Goal: Navigation & Orientation: Find specific page/section

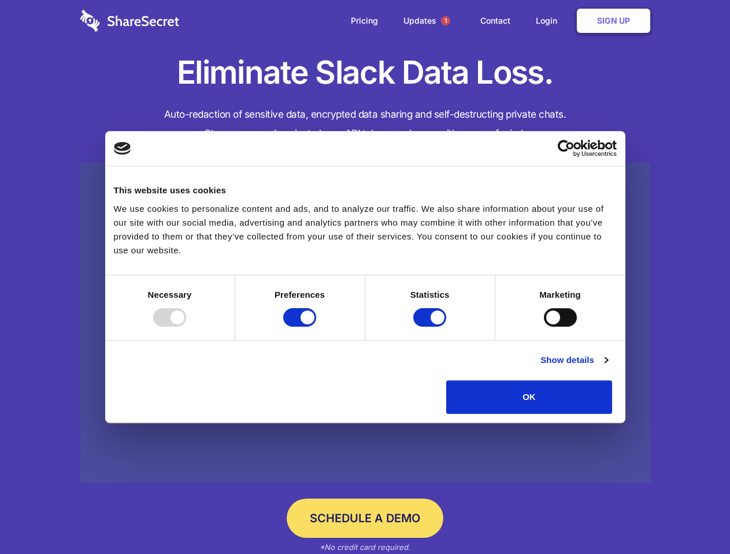
click at [186, 327] on div at bounding box center [169, 317] width 33 height 18
click at [316, 327] on input "Preferences" at bounding box center [299, 317] width 33 height 18
checkbox input "false"
click at [431, 327] on input "Statistics" at bounding box center [429, 317] width 33 height 18
checkbox input "false"
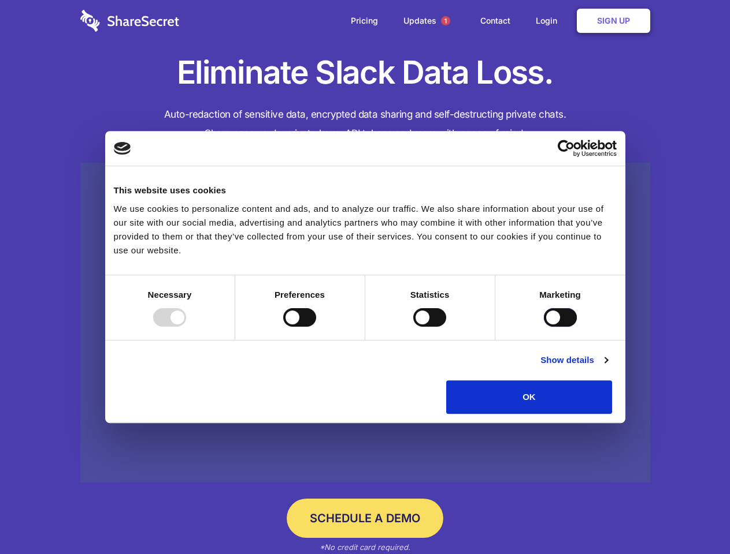
click at [544, 327] on input "Marketing" at bounding box center [560, 317] width 33 height 18
checkbox input "true"
click at [607, 367] on link "Show details" at bounding box center [573, 360] width 67 height 14
click at [0, 0] on div "Necessary 7 Necessary cookies help make a website usable by enabling basic func…" at bounding box center [0, 0] width 0 height 0
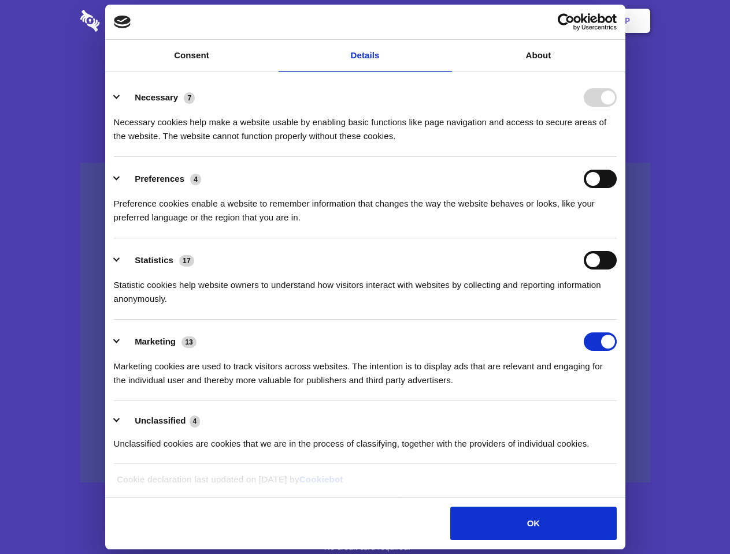
click at [445, 21] on span "1" at bounding box center [445, 20] width 9 height 9
